Goal: Task Accomplishment & Management: Use online tool/utility

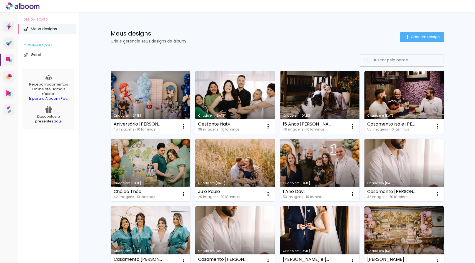
click at [140, 87] on link "Criado em [DATE]" at bounding box center [151, 102] width 80 height 63
